Goal: Task Accomplishment & Management: Complete application form

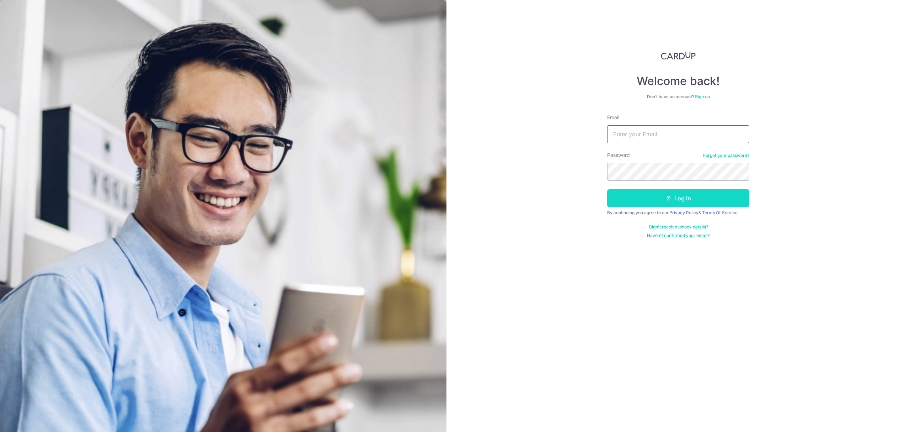
type input "[EMAIL_ADDRESS][DOMAIN_NAME]"
click at [655, 200] on button "Log in" at bounding box center [678, 198] width 142 height 18
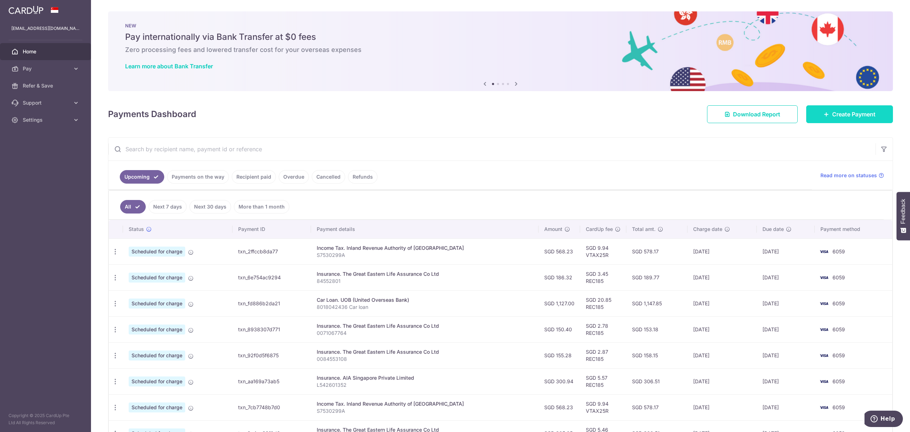
click at [824, 113] on body "felixteh13@gmail.com Home Pay Payments Recipients Cards Refer & Save Support FA…" at bounding box center [455, 216] width 910 height 432
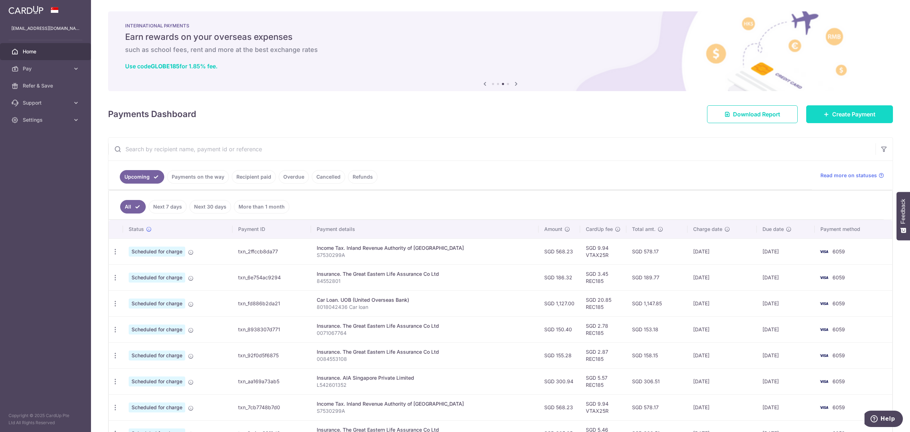
click at [832, 117] on span "Create Payment" at bounding box center [853, 114] width 43 height 9
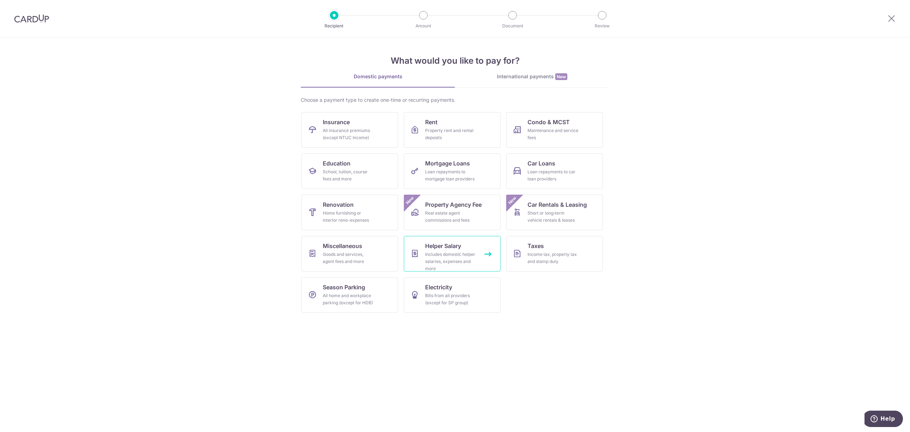
click at [445, 255] on div "Includes domestic helper salaries, expenses and more" at bounding box center [450, 261] width 51 height 21
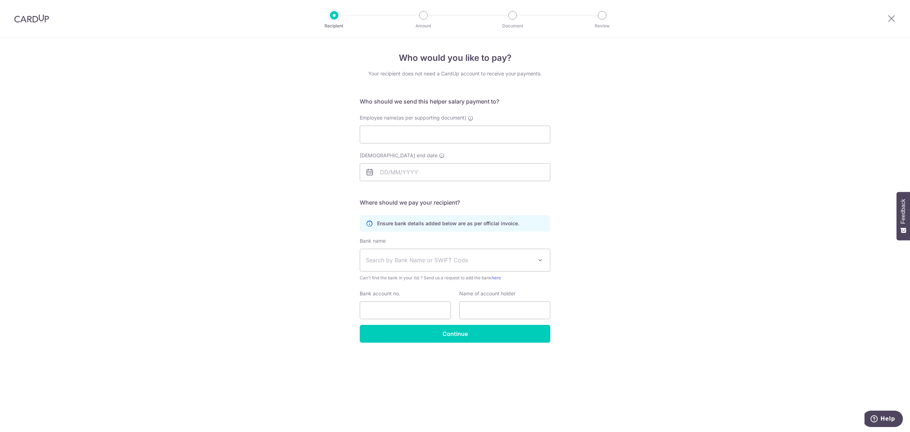
click at [763, 282] on div "Who would you like to pay? Your recipient does not need a CardUp account to rec…" at bounding box center [455, 234] width 910 height 394
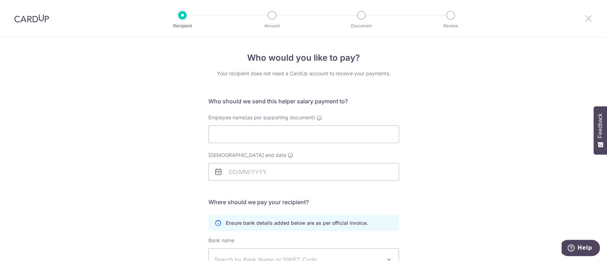
click at [592, 14] on icon at bounding box center [588, 18] width 9 height 9
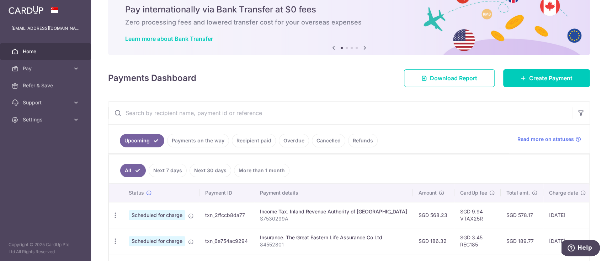
scroll to position [47, 0]
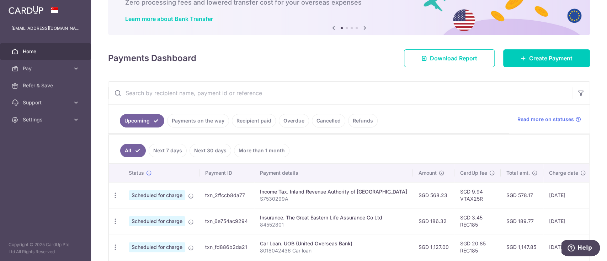
click at [253, 124] on link "Recipient paid" at bounding box center [254, 121] width 44 height 14
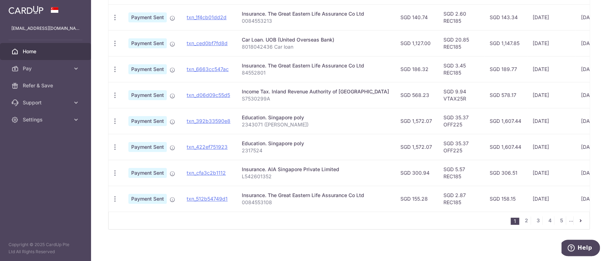
scroll to position [253, 0]
